Goal: Navigation & Orientation: Find specific page/section

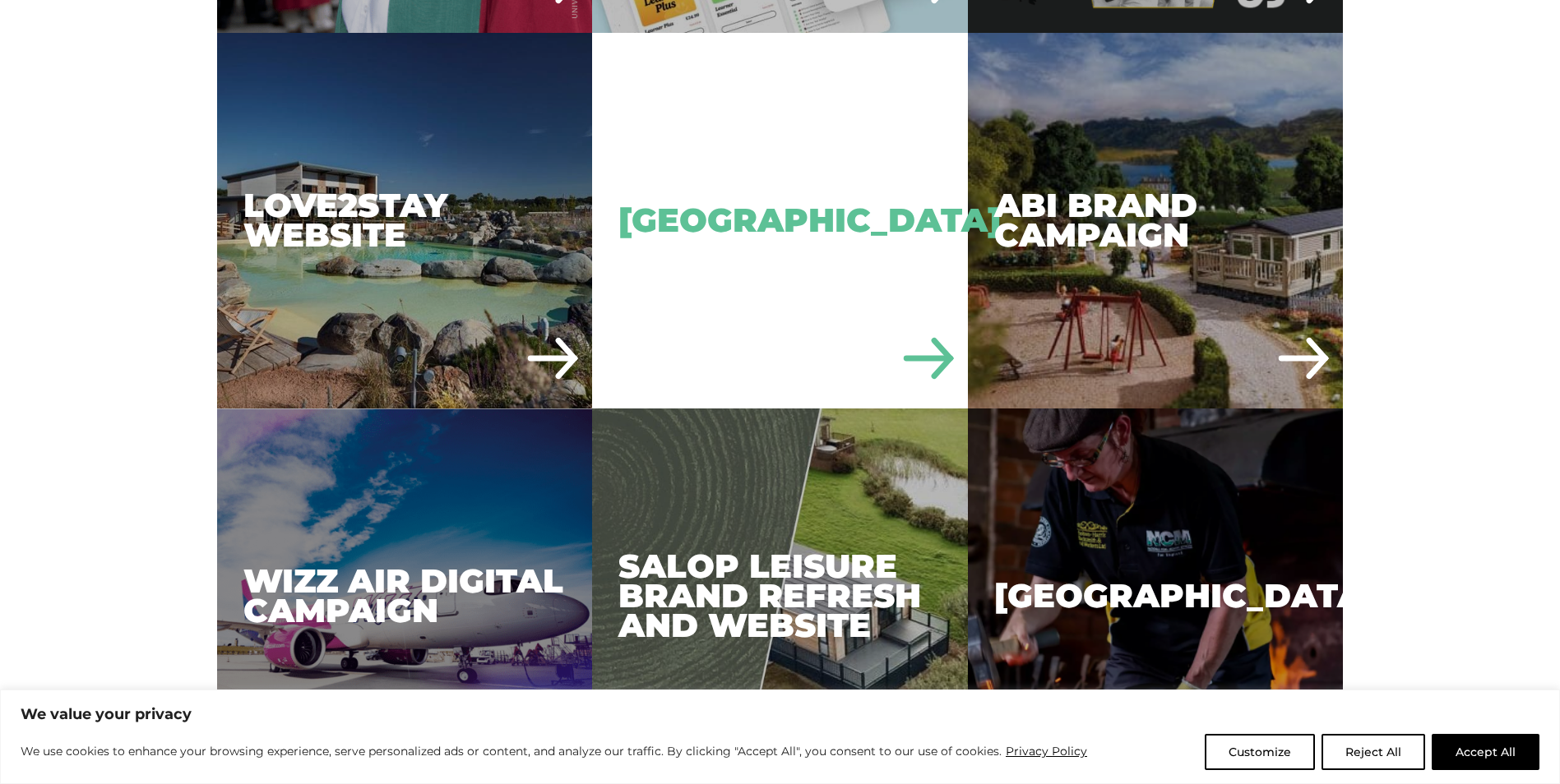
scroll to position [3534, 0]
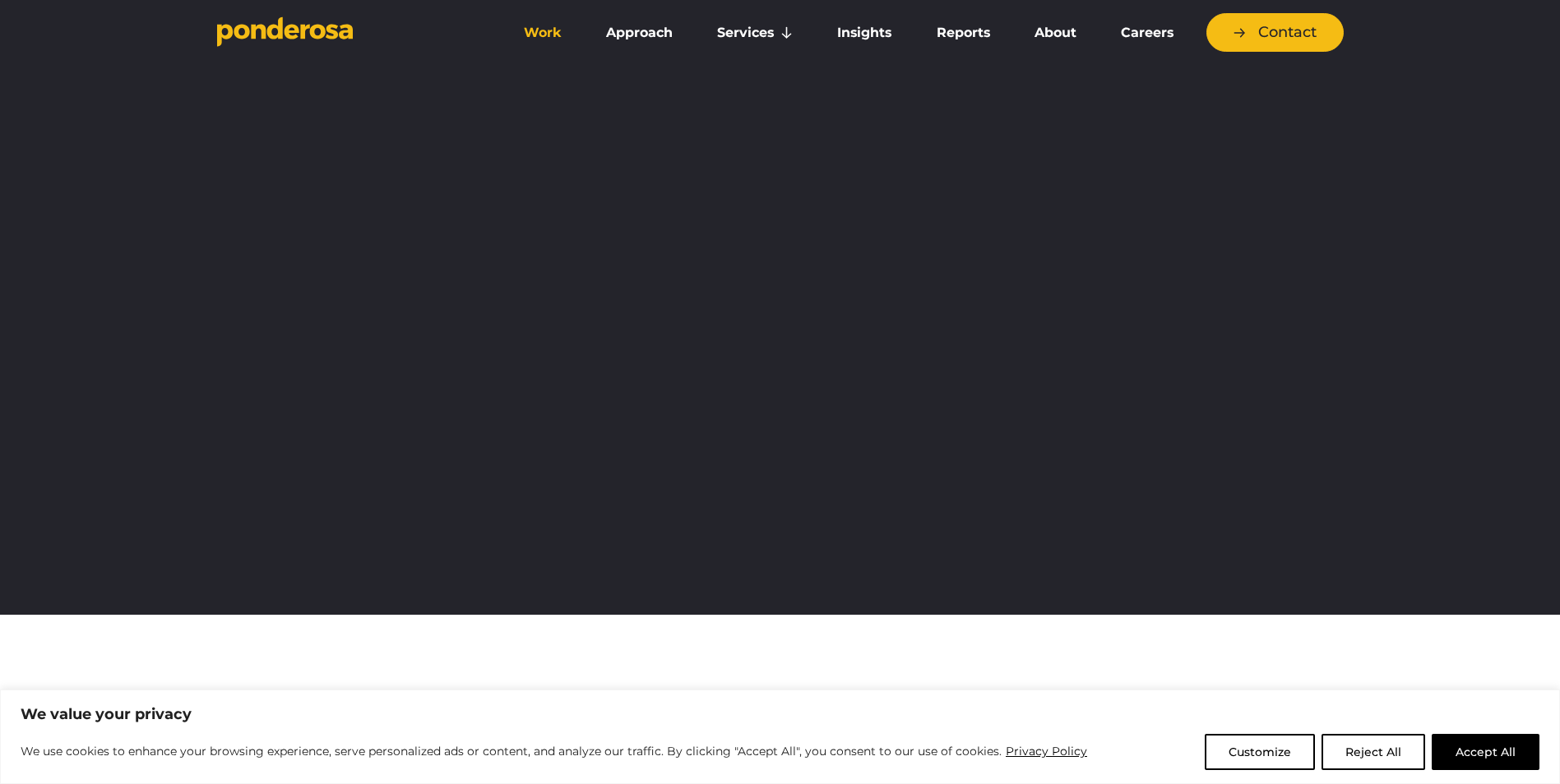
click at [555, 33] on link "Work" at bounding box center [543, 33] width 76 height 34
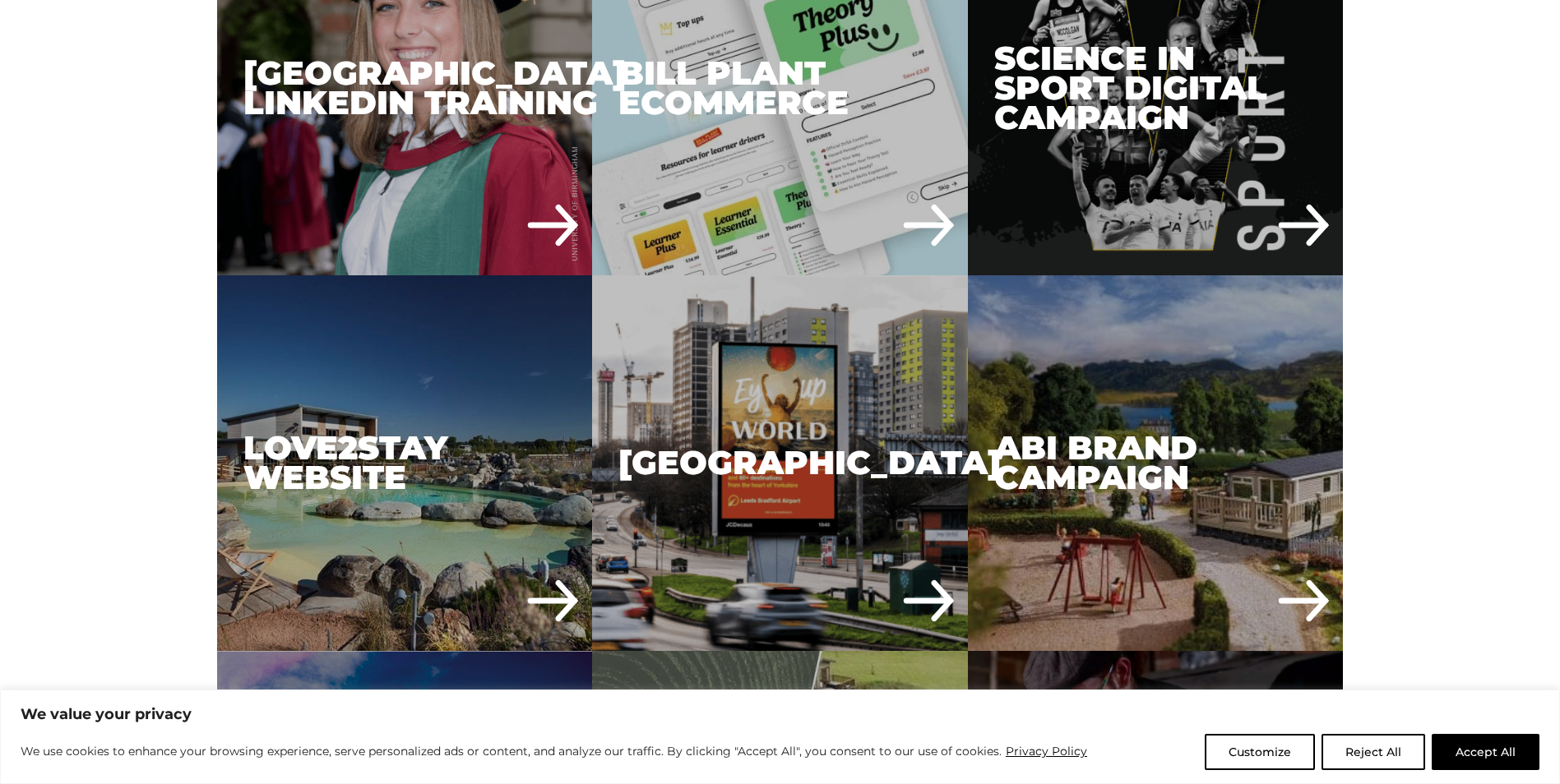
scroll to position [3288, 0]
